Goal: Navigation & Orientation: Go to known website

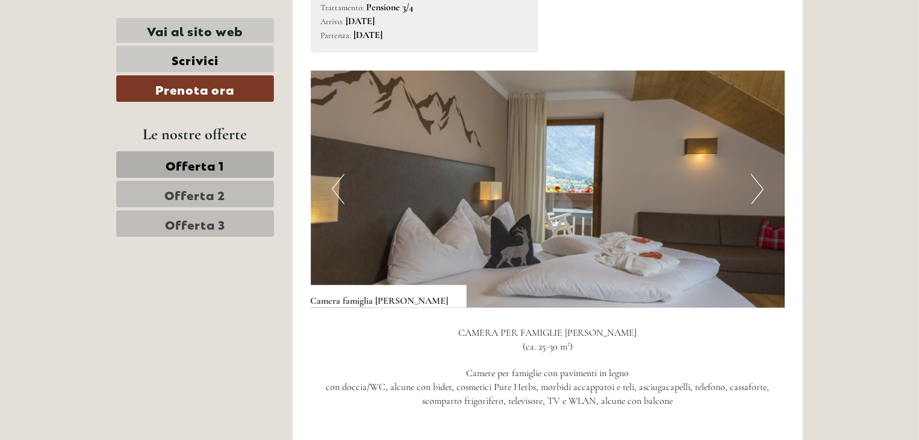
scroll to position [783, 0]
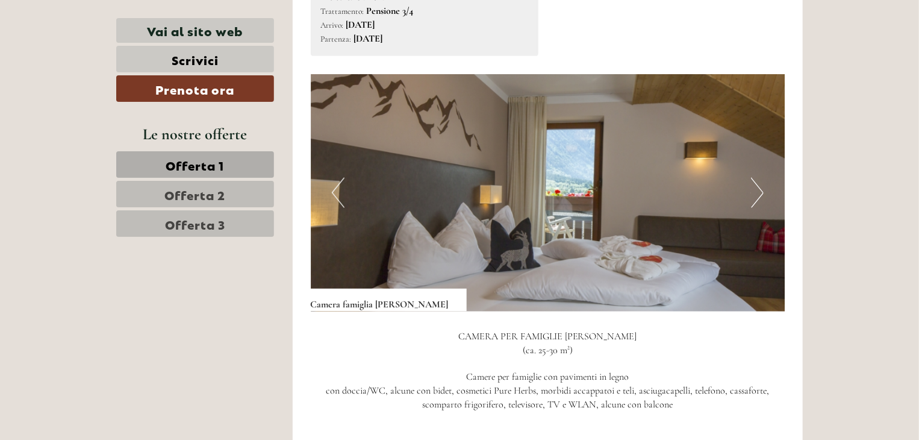
click at [757, 178] on button "Next" at bounding box center [757, 193] width 13 height 30
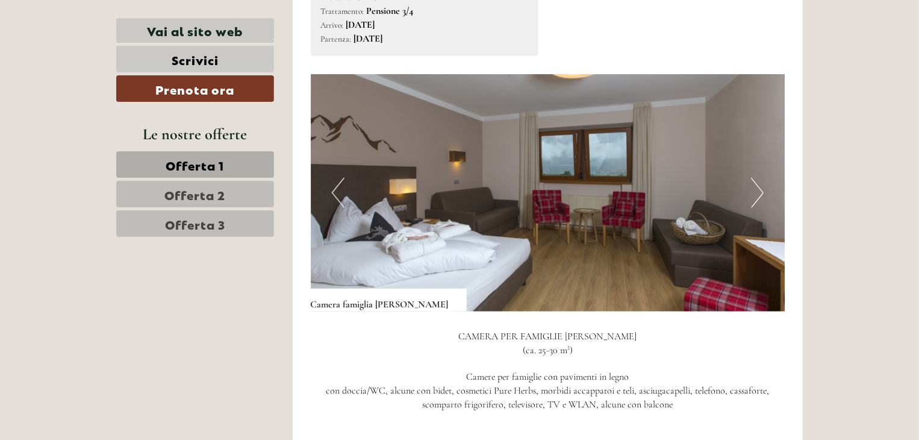
click at [757, 178] on button "Next" at bounding box center [757, 193] width 13 height 30
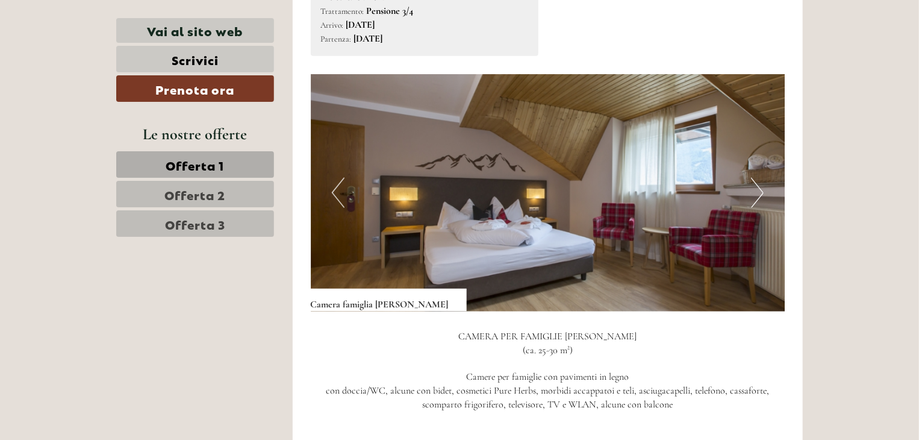
click at [757, 178] on button "Next" at bounding box center [757, 193] width 13 height 30
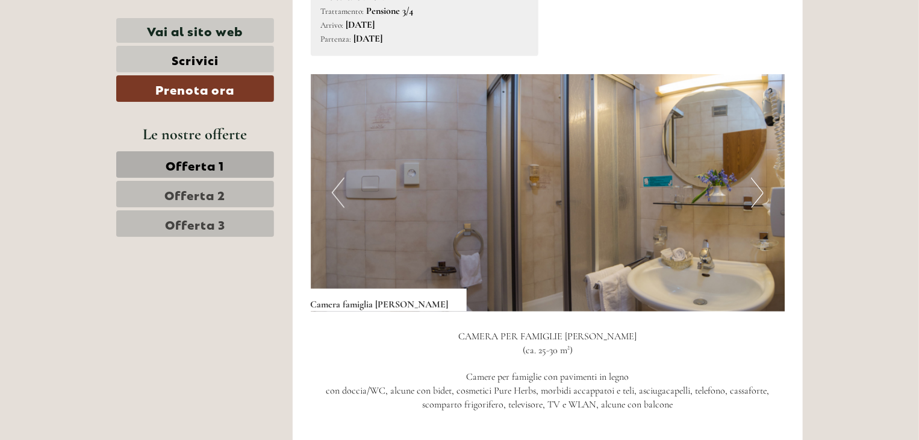
click at [757, 178] on button "Next" at bounding box center [757, 193] width 13 height 30
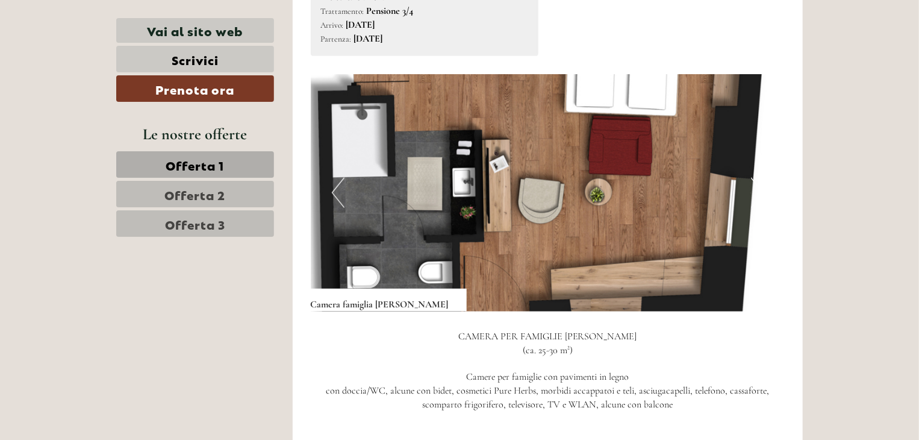
click at [757, 178] on button "Next" at bounding box center [757, 193] width 13 height 30
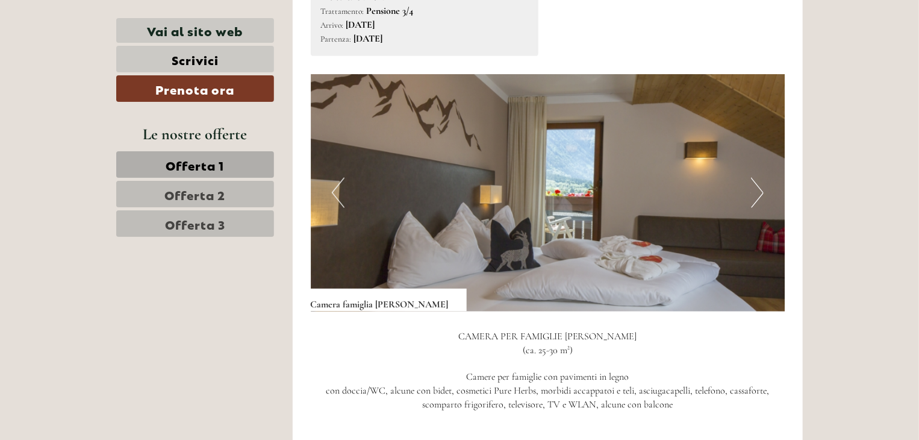
click at [757, 178] on button "Next" at bounding box center [757, 193] width 13 height 30
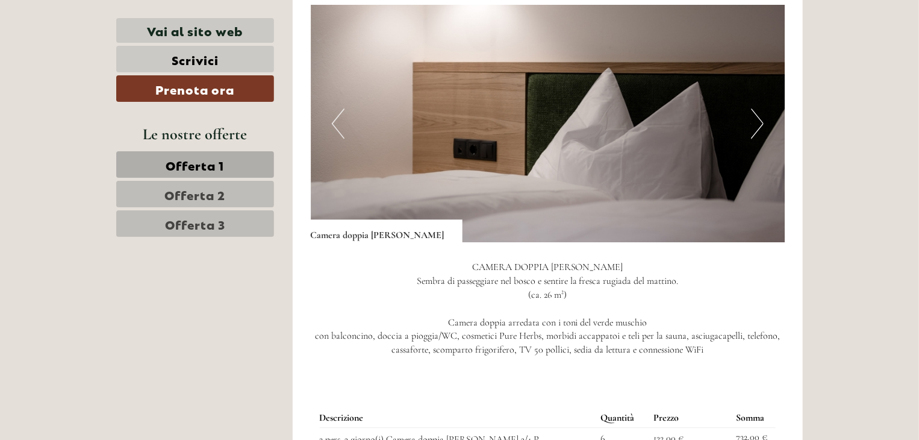
scroll to position [1566, 0]
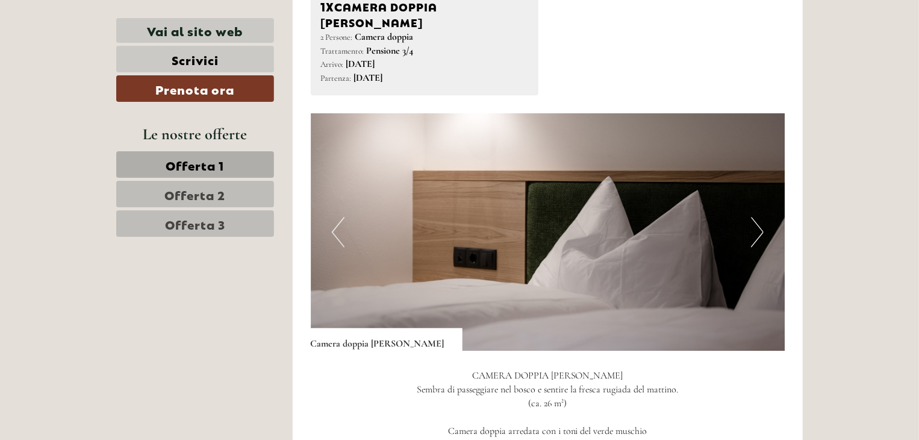
click at [758, 217] on button "Next" at bounding box center [757, 232] width 13 height 30
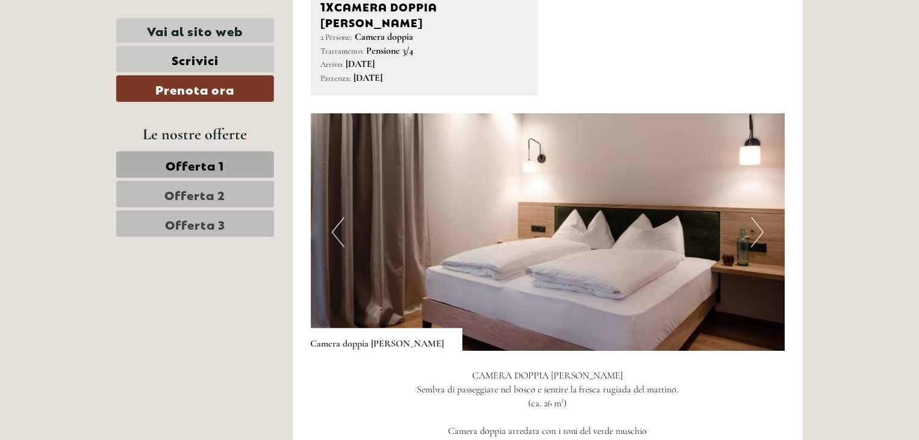
click at [758, 217] on button "Next" at bounding box center [757, 232] width 13 height 30
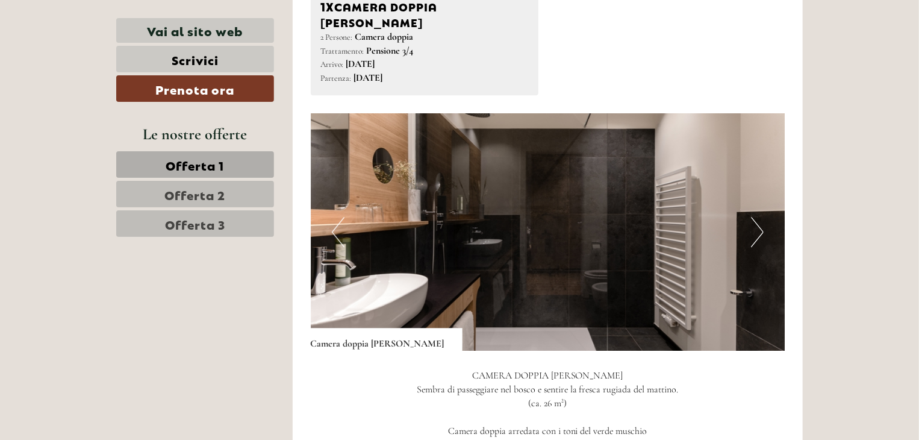
click at [758, 217] on button "Next" at bounding box center [757, 232] width 13 height 30
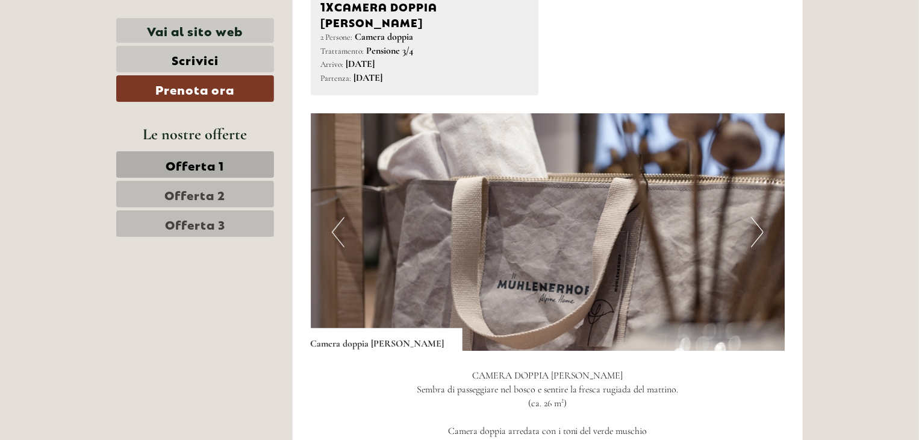
click at [758, 217] on button "Next" at bounding box center [757, 232] width 13 height 30
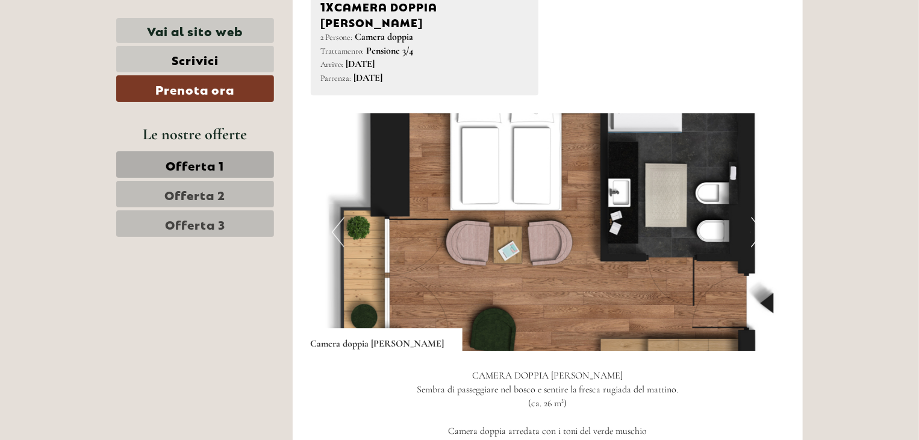
click at [758, 217] on button "Next" at bounding box center [757, 232] width 13 height 30
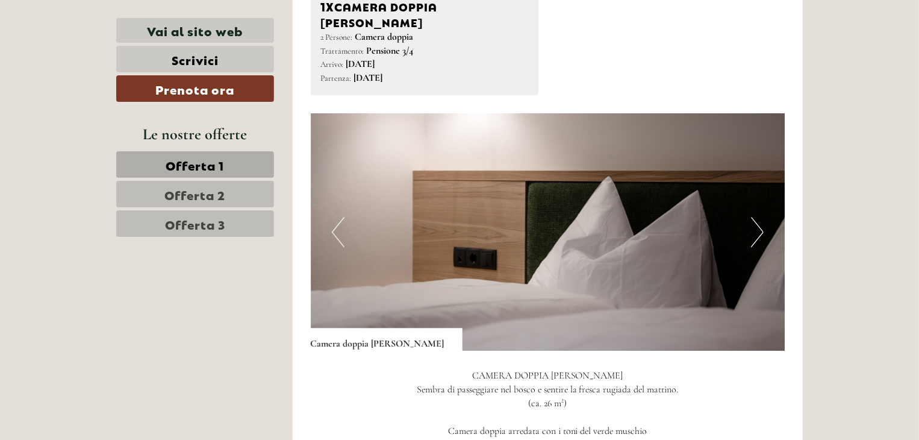
click at [758, 217] on button "Next" at bounding box center [757, 232] width 13 height 30
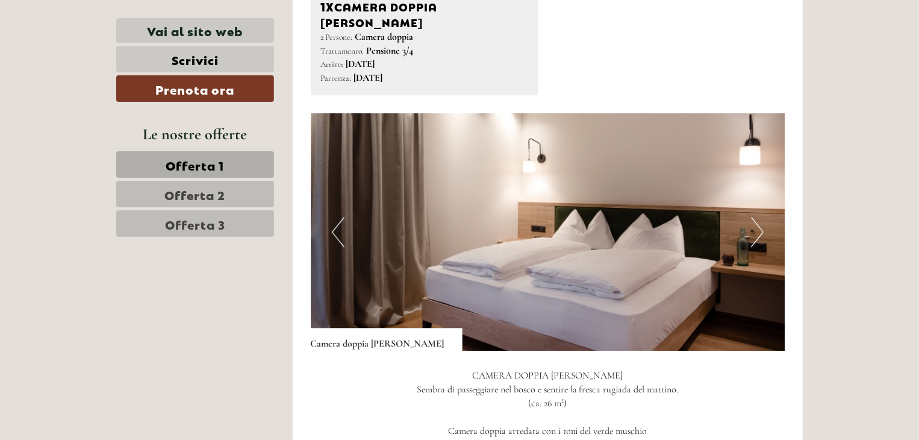
click at [758, 217] on button "Next" at bounding box center [757, 232] width 13 height 30
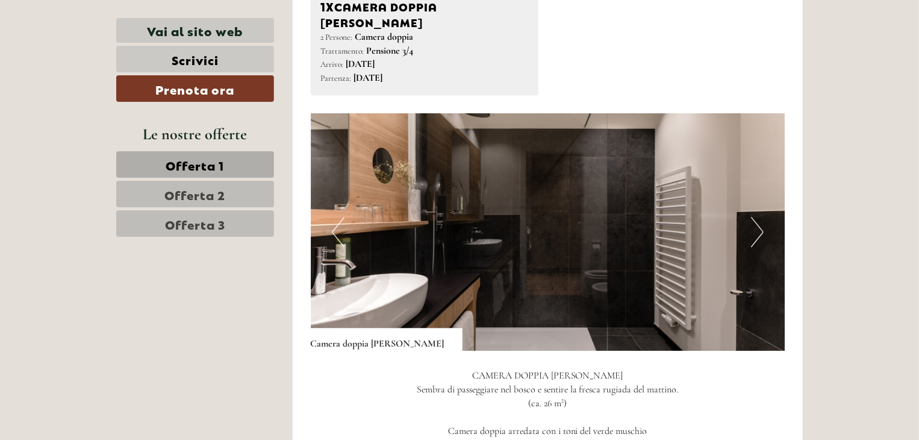
click at [758, 217] on button "Next" at bounding box center [757, 232] width 13 height 30
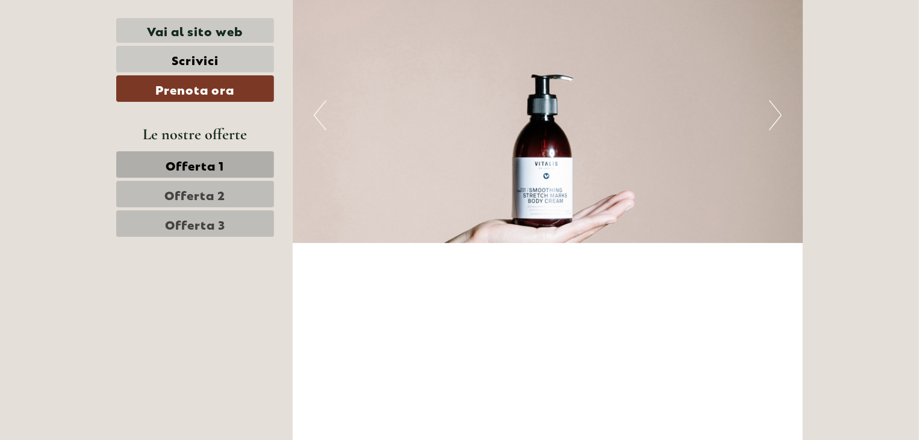
scroll to position [4035, 0]
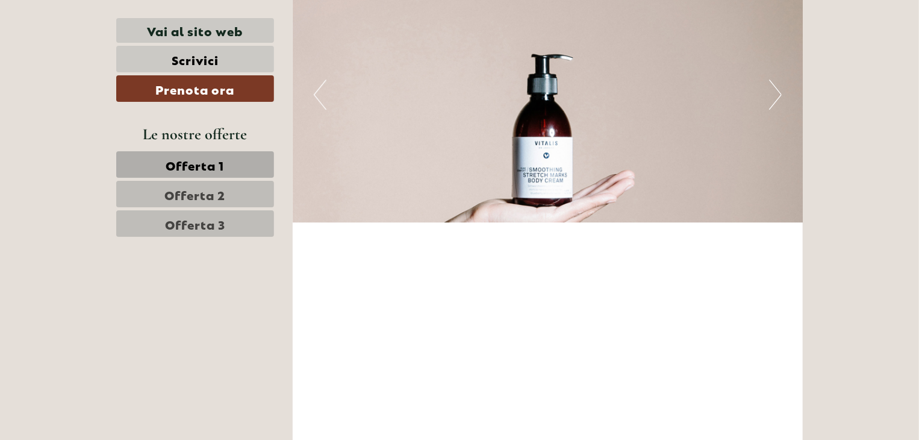
click at [775, 79] on button "Next" at bounding box center [775, 94] width 13 height 30
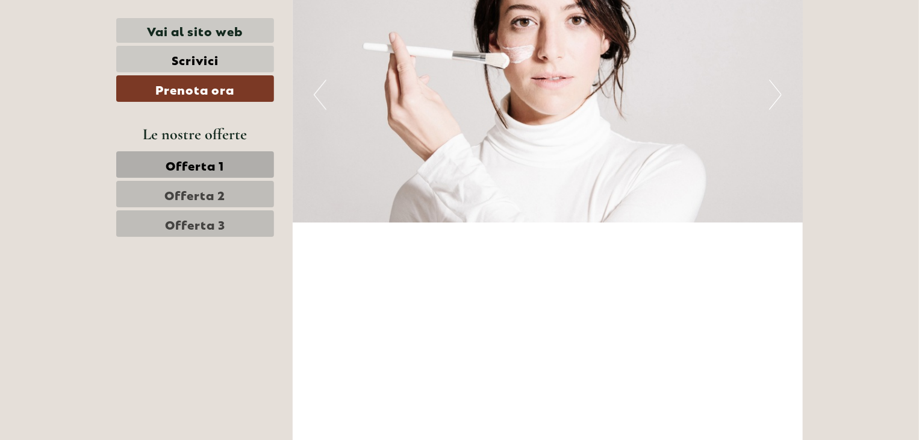
click at [775, 79] on button "Next" at bounding box center [775, 94] width 13 height 30
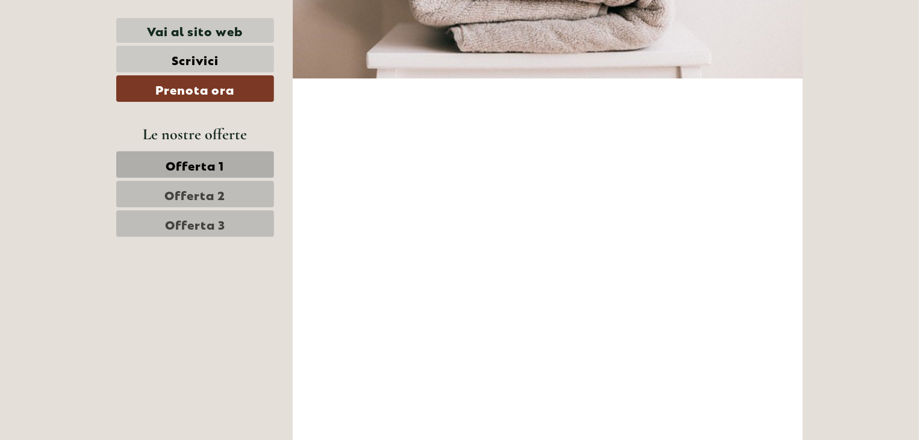
scroll to position [4276, 0]
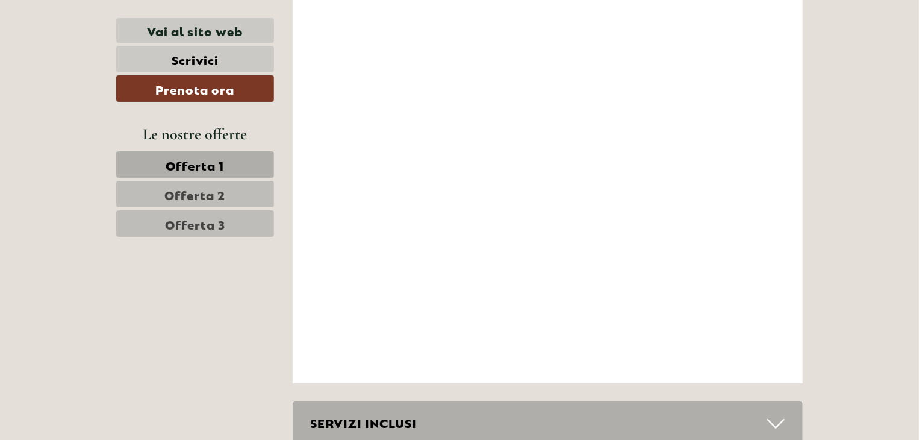
click at [776, 413] on icon at bounding box center [775, 423] width 17 height 20
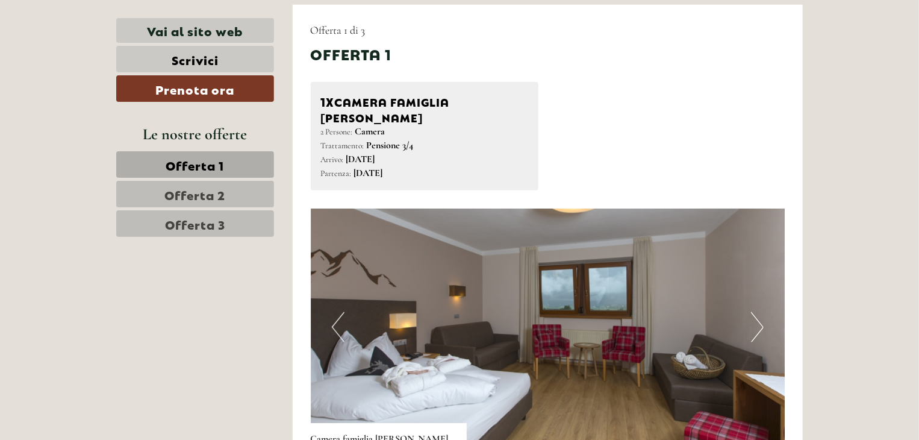
scroll to position [783, 0]
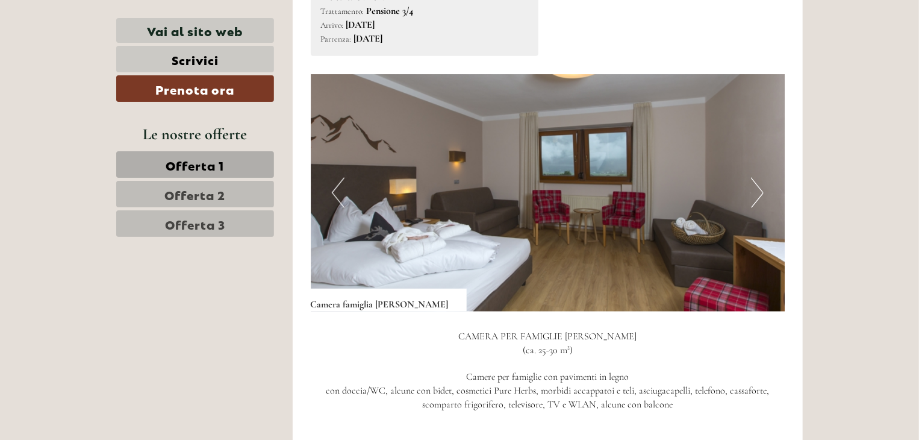
click at [760, 178] on button "Next" at bounding box center [757, 193] width 13 height 30
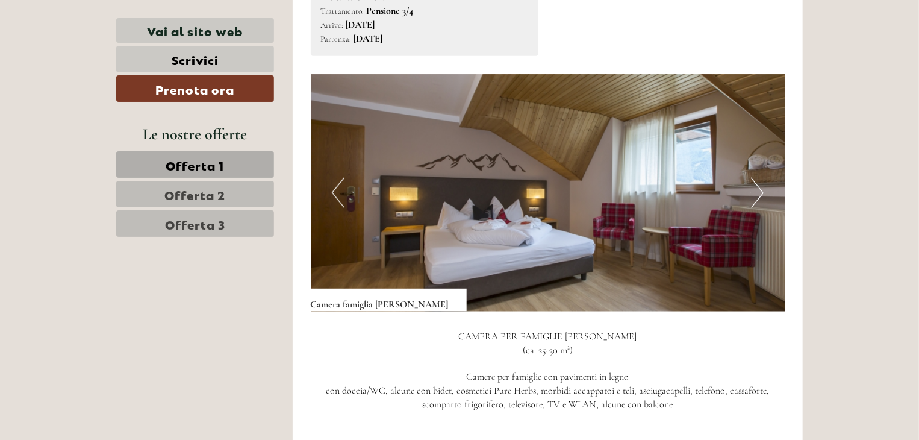
click at [760, 178] on button "Next" at bounding box center [757, 193] width 13 height 30
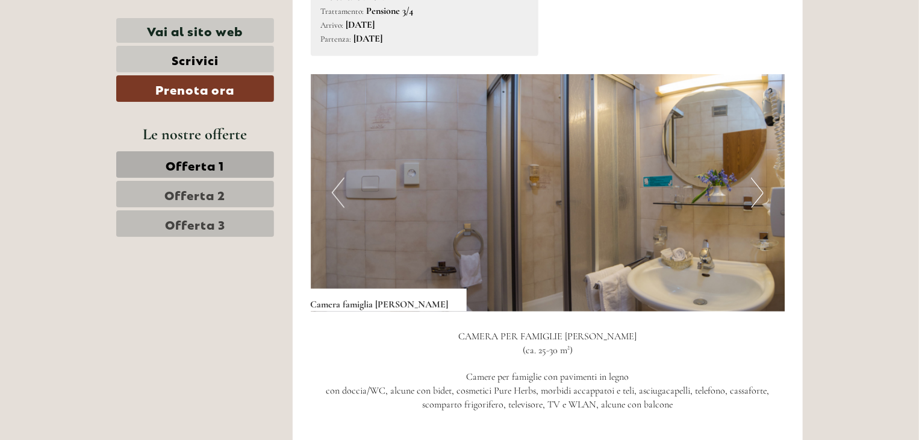
click at [760, 178] on button "Next" at bounding box center [757, 193] width 13 height 30
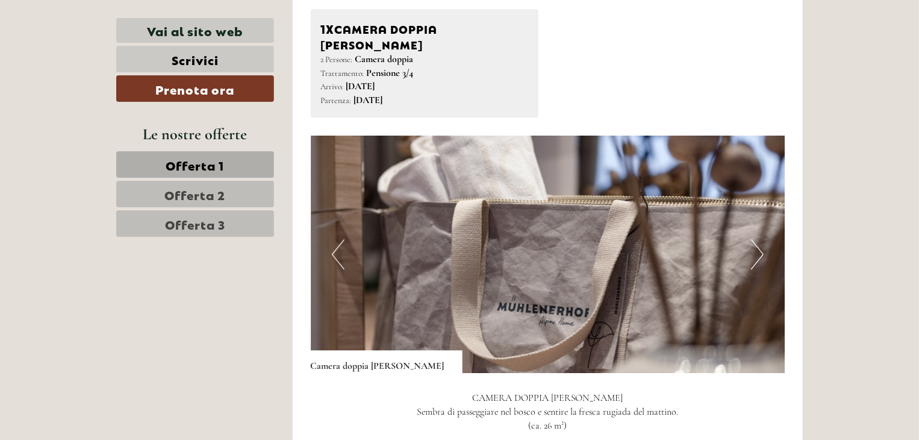
scroll to position [1627, 0]
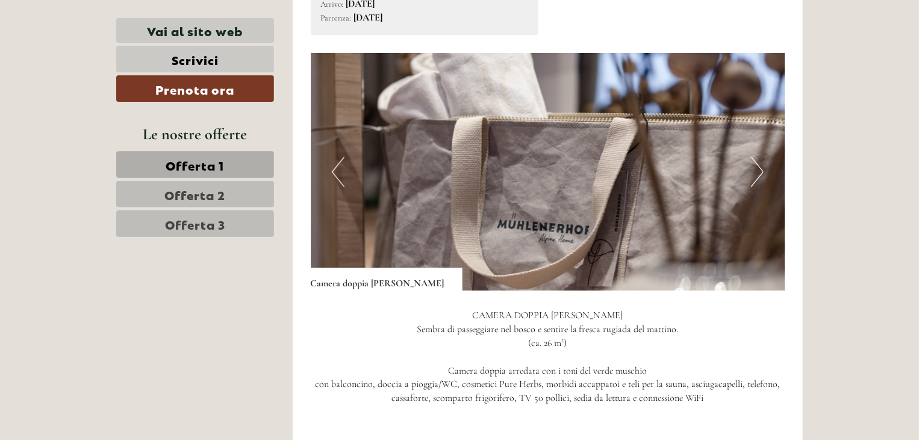
click at [755, 157] on button "Next" at bounding box center [757, 172] width 13 height 30
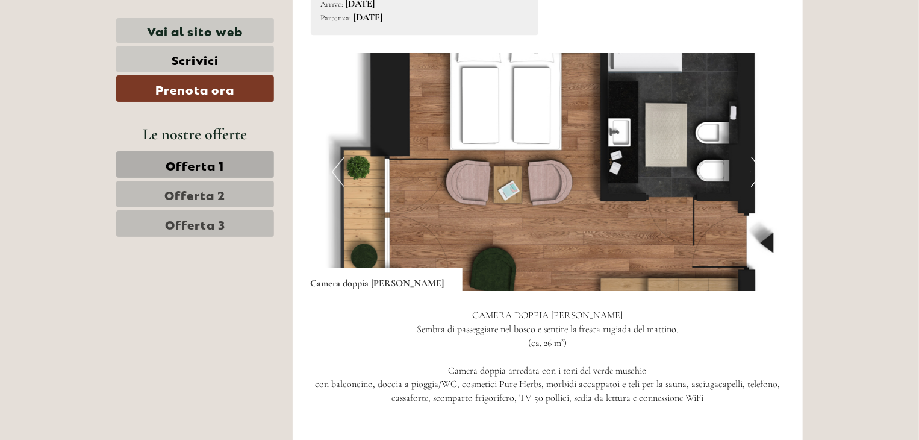
click at [755, 157] on button "Next" at bounding box center [757, 172] width 13 height 30
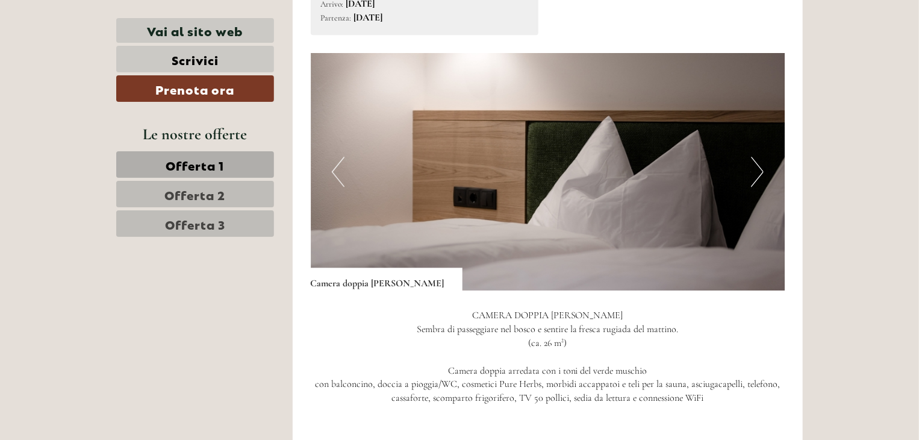
scroll to position [1506, 0]
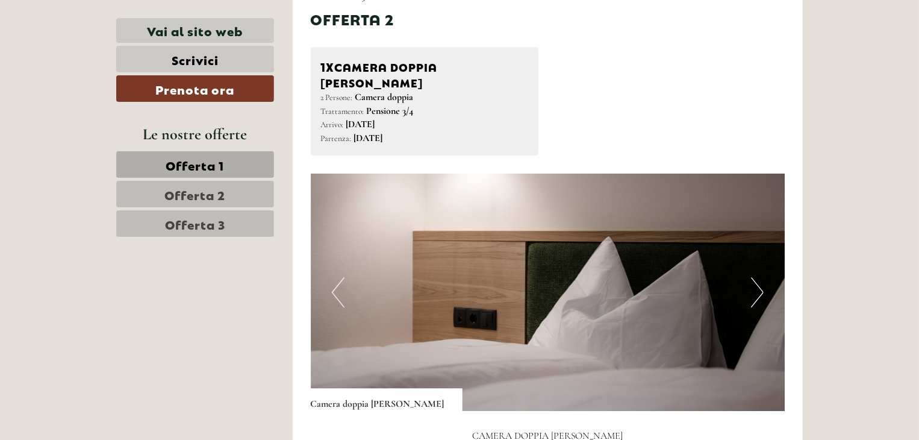
click at [756, 277] on button "Next" at bounding box center [757, 292] width 13 height 30
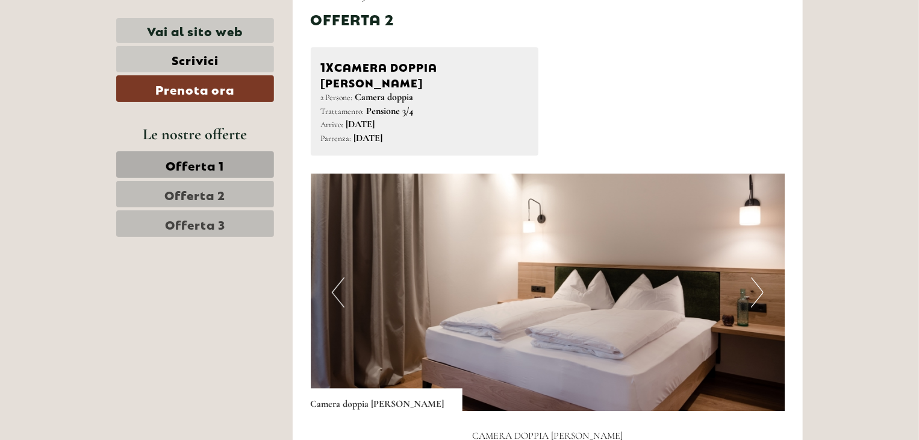
click at [756, 277] on button "Next" at bounding box center [757, 292] width 13 height 30
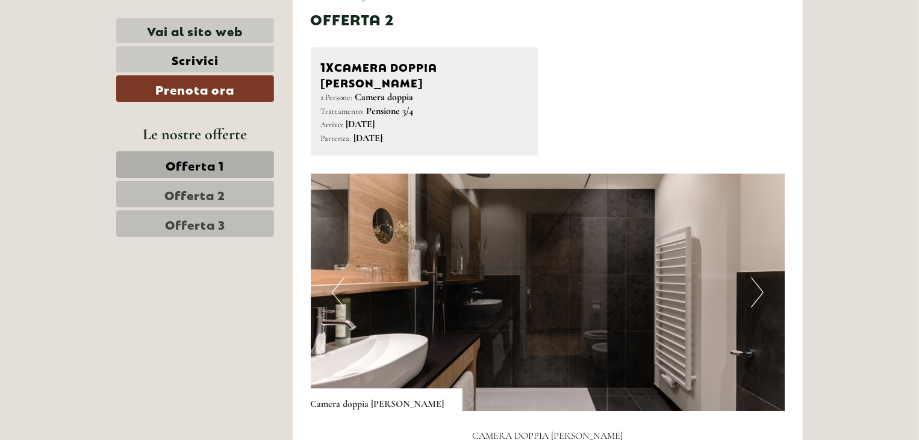
click at [756, 277] on button "Next" at bounding box center [757, 292] width 13 height 30
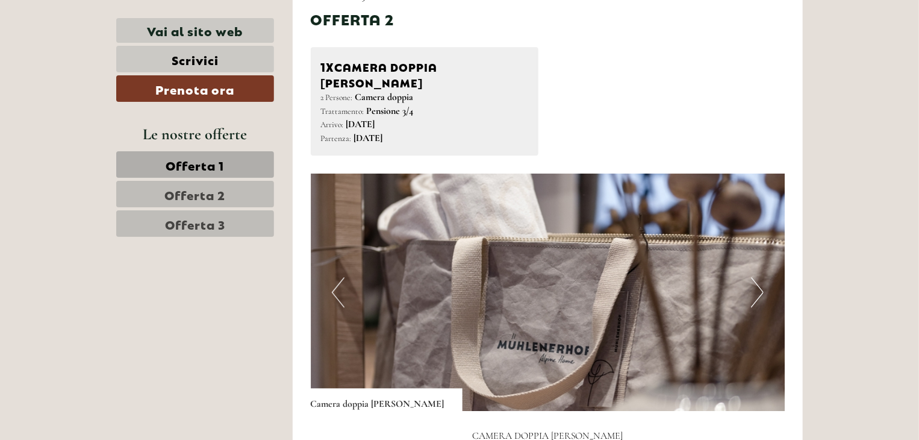
click at [756, 277] on button "Next" at bounding box center [757, 292] width 13 height 30
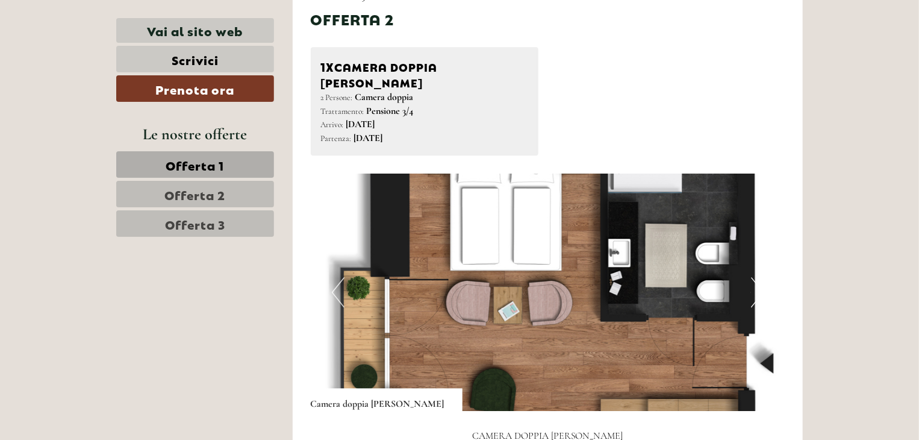
click at [756, 277] on button "Next" at bounding box center [757, 292] width 13 height 30
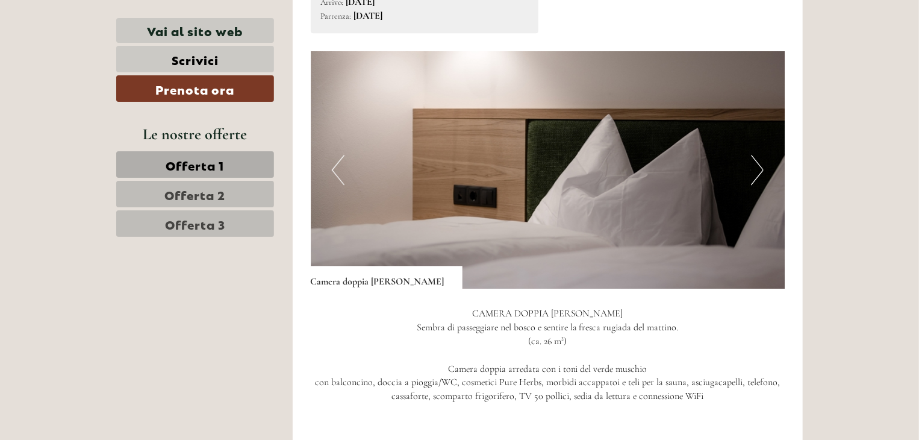
scroll to position [1566, 0]
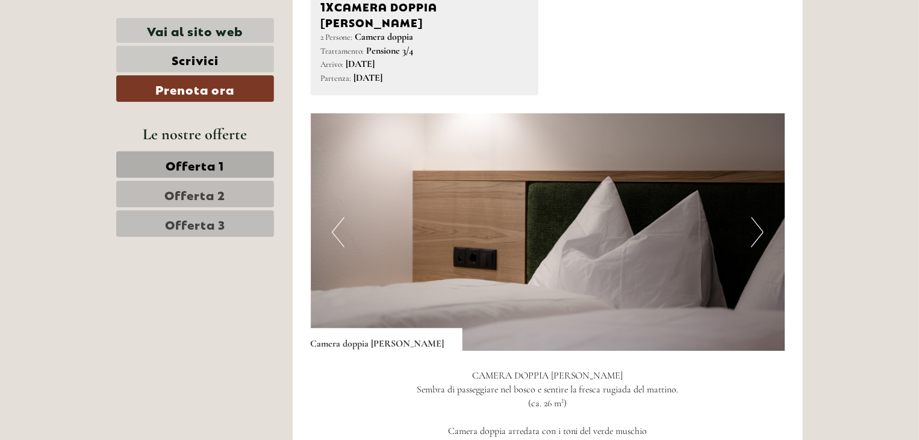
click at [756, 217] on button "Next" at bounding box center [757, 232] width 13 height 30
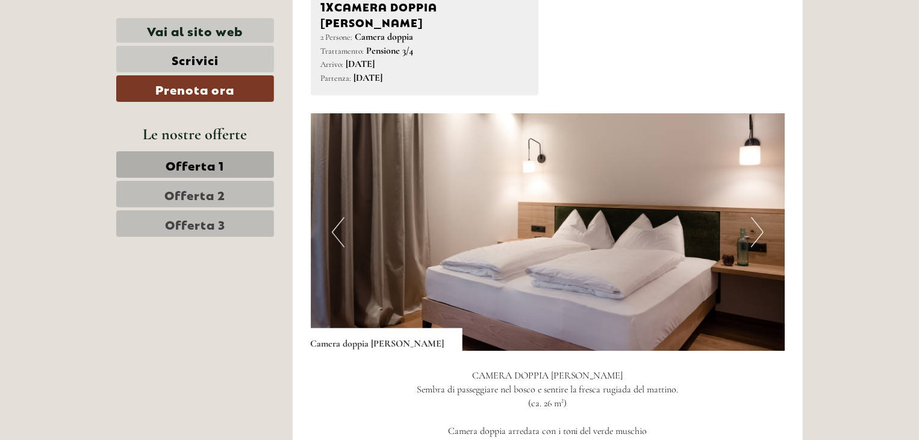
click at [756, 217] on button "Next" at bounding box center [757, 232] width 13 height 30
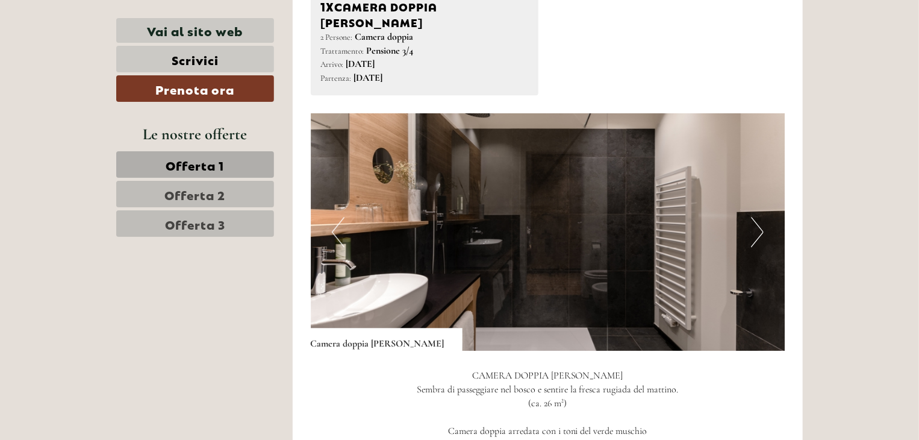
click at [756, 217] on button "Next" at bounding box center [757, 232] width 13 height 30
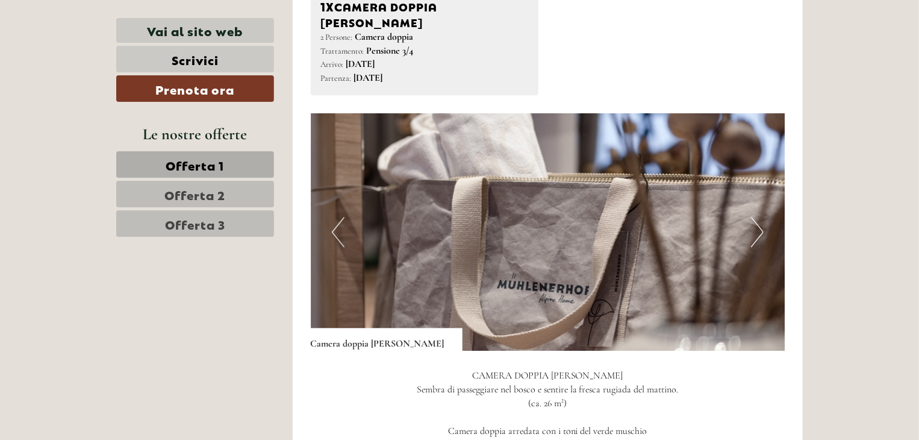
click at [756, 217] on button "Next" at bounding box center [757, 232] width 13 height 30
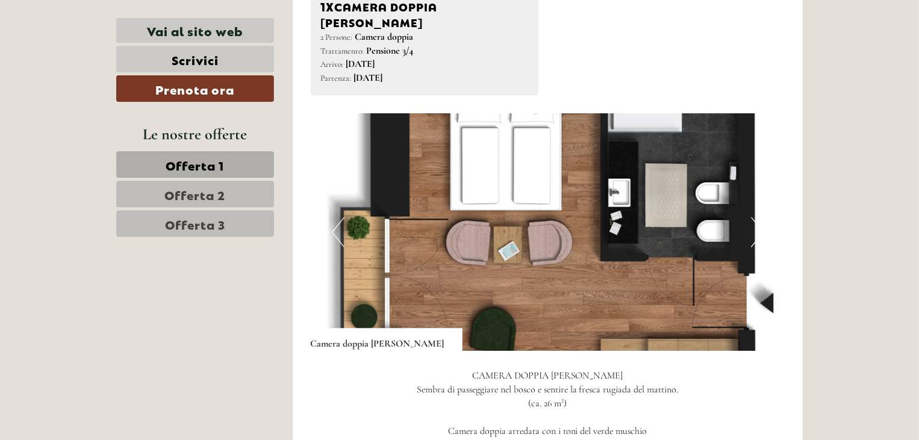
click at [756, 217] on button "Next" at bounding box center [757, 232] width 13 height 30
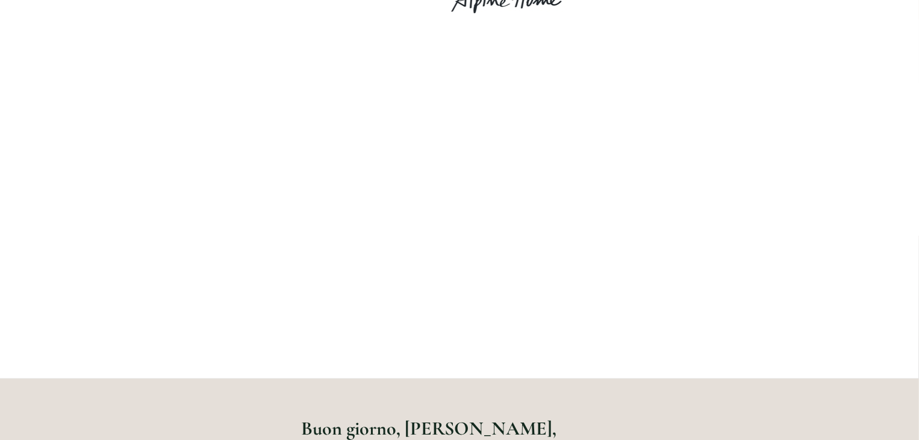
scroll to position [0, 0]
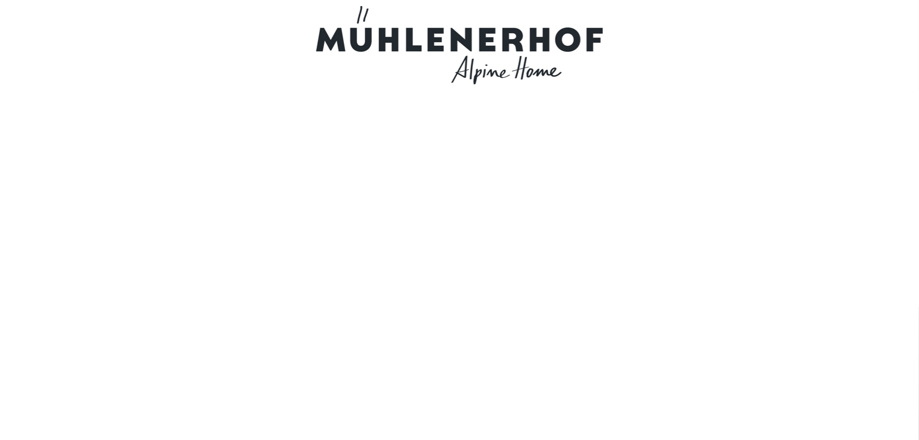
click at [440, 49] on div at bounding box center [459, 45] width 674 height 78
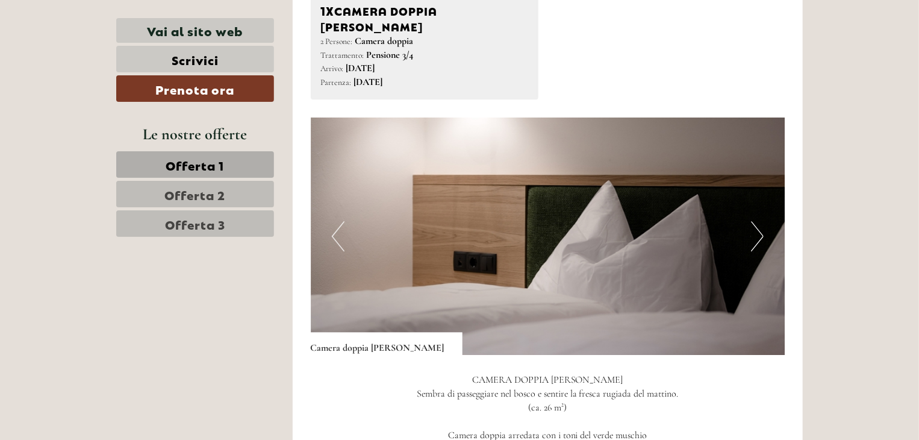
scroll to position [1566, 0]
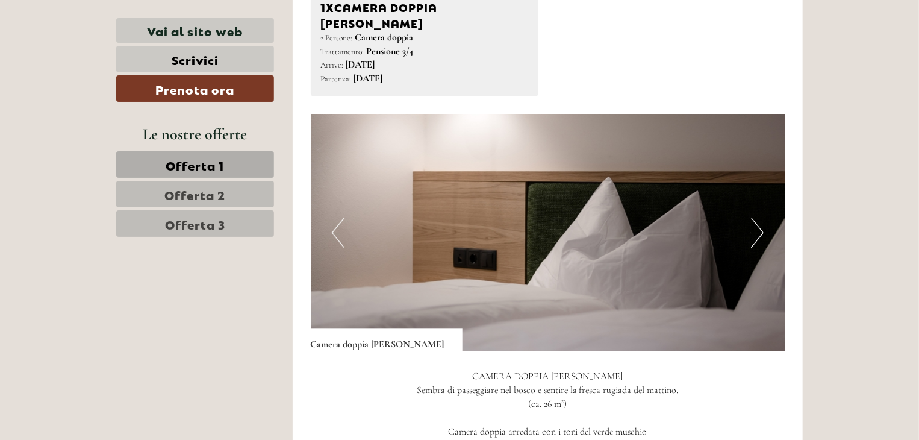
click at [755, 217] on button "Next" at bounding box center [757, 232] width 13 height 30
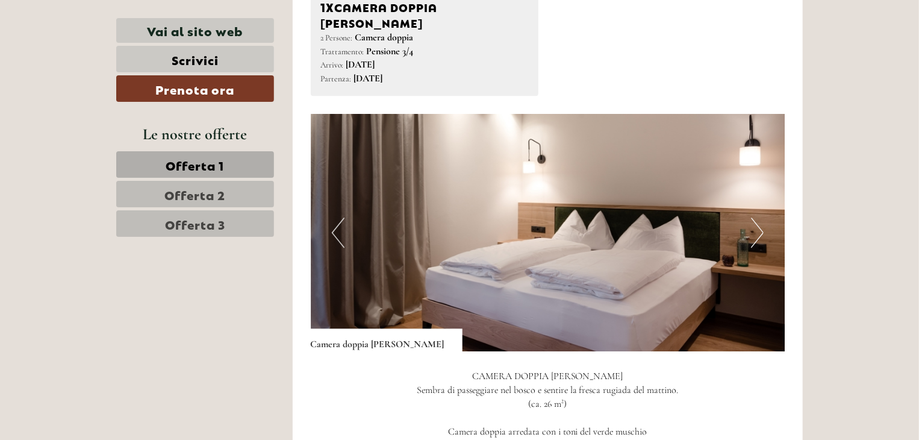
click at [755, 217] on button "Next" at bounding box center [757, 232] width 13 height 30
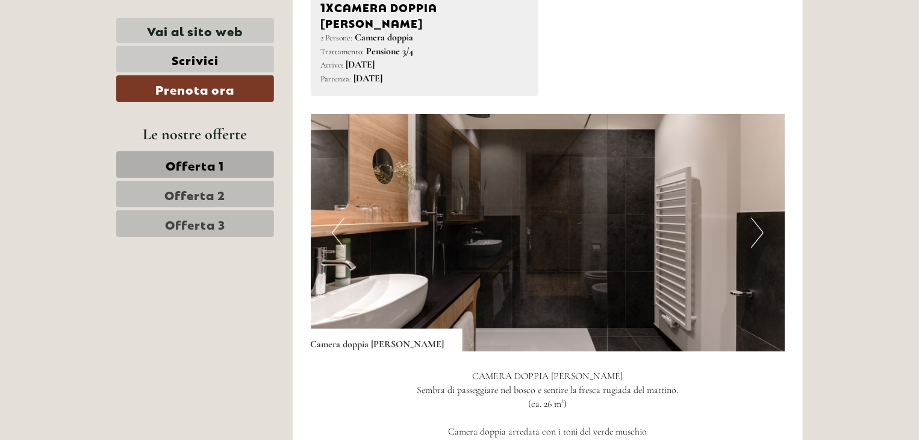
click at [755, 217] on button "Next" at bounding box center [757, 232] width 13 height 30
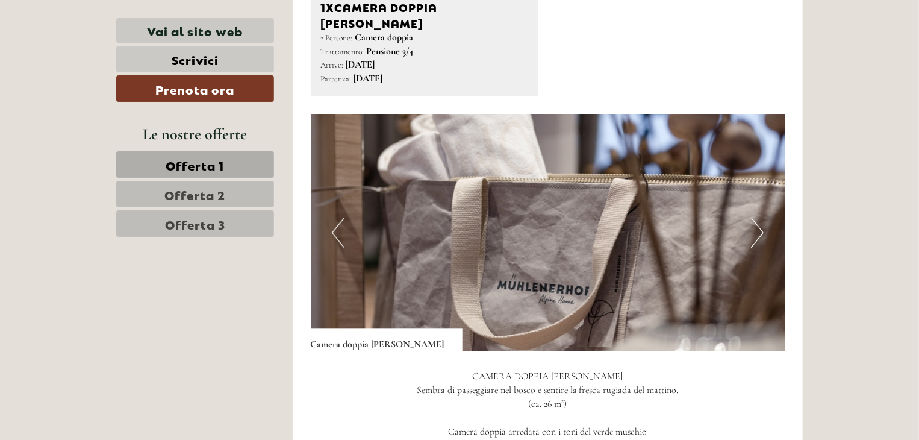
click at [755, 217] on button "Next" at bounding box center [757, 232] width 13 height 30
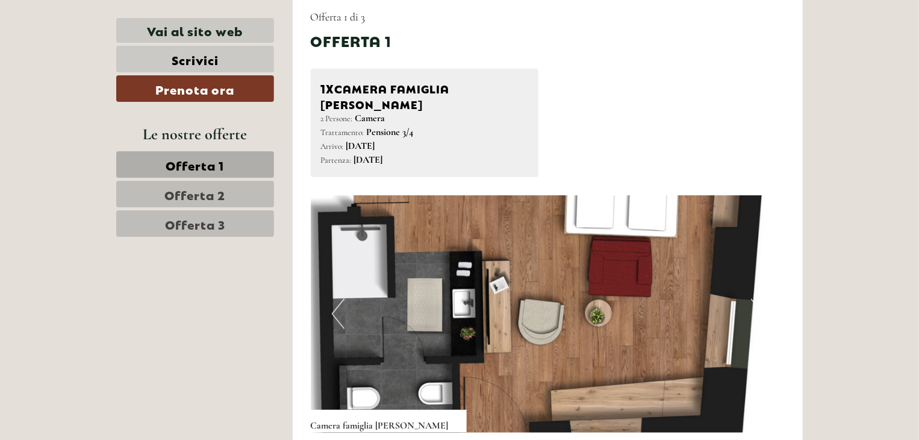
scroll to position [783, 0]
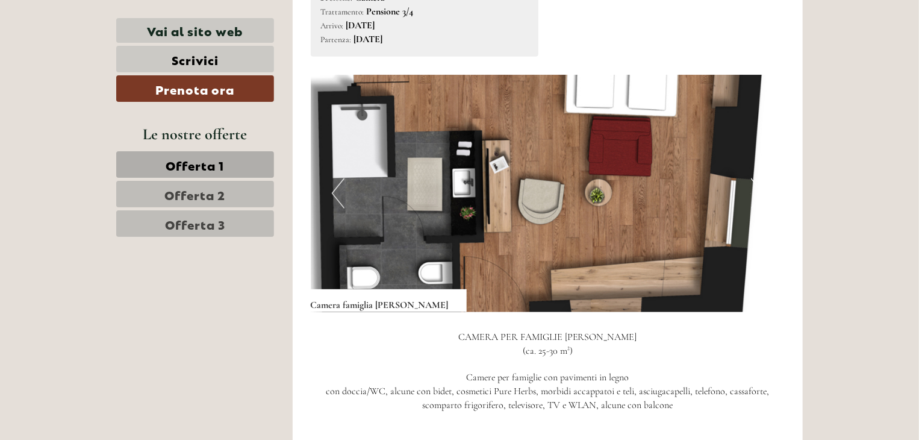
click at [718, 210] on img at bounding box center [548, 193] width 475 height 237
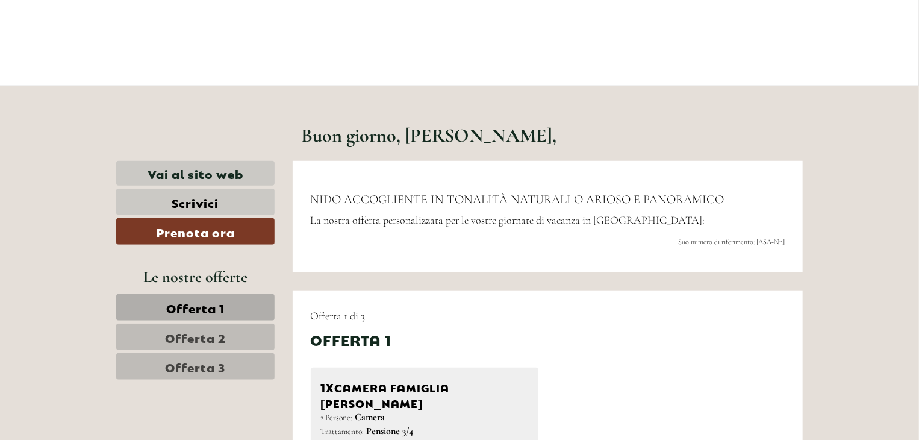
scroll to position [361, 0]
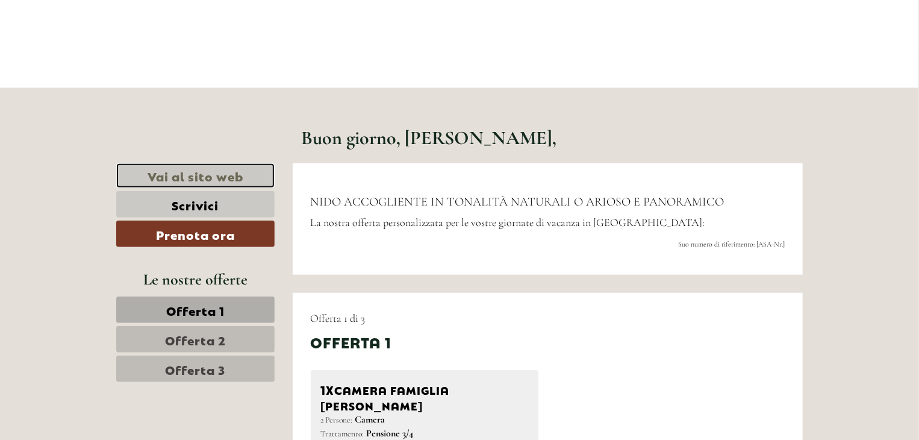
click at [190, 173] on link "Vai al sito web" at bounding box center [195, 175] width 158 height 25
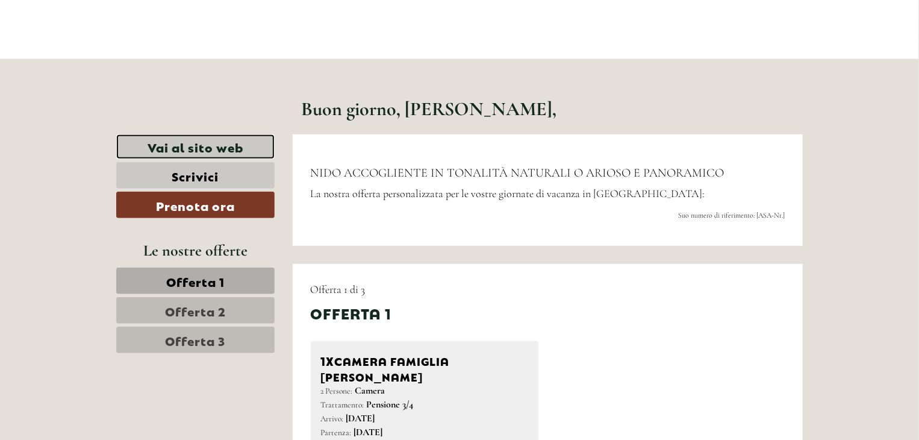
scroll to position [422, 0]
